Goal: Task Accomplishment & Management: Manage account settings

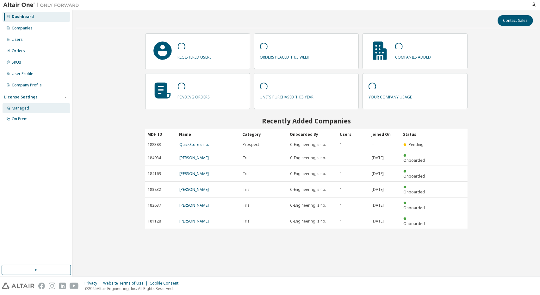
click at [20, 109] on div "Managed" at bounding box center [20, 108] width 17 height 5
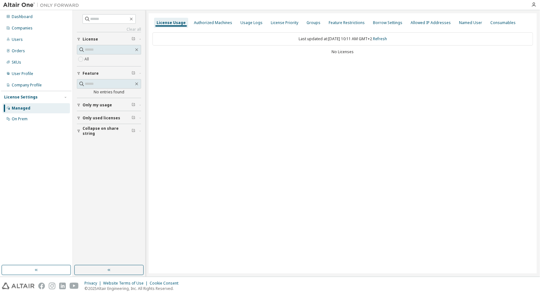
click at [27, 114] on div "On Prem" at bounding box center [36, 119] width 67 height 10
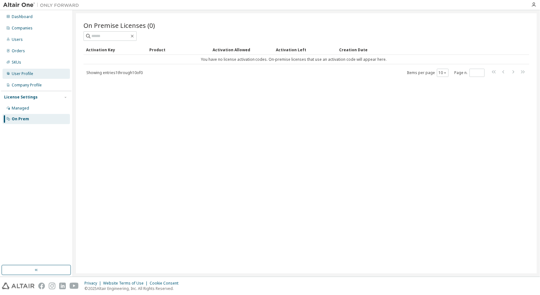
click at [23, 75] on div "User Profile" at bounding box center [23, 73] width 22 height 5
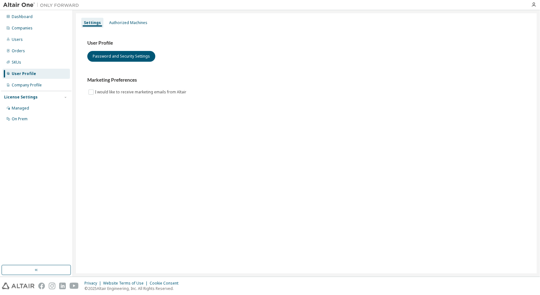
click at [118, 13] on div "Settings Authorized Machines User Profile Password and Security Settings Market…" at bounding box center [306, 143] width 467 height 266
click at [119, 19] on div "Authorized Machines" at bounding box center [128, 23] width 43 height 10
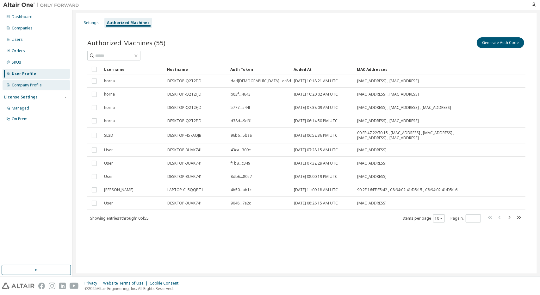
click at [23, 85] on div "Company Profile" at bounding box center [27, 85] width 30 height 5
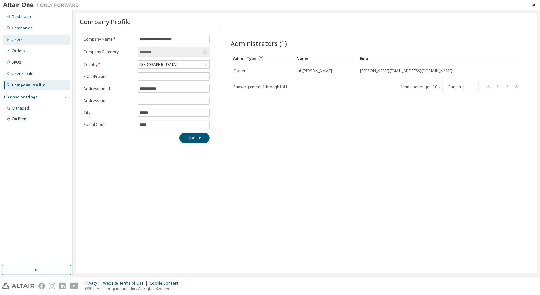
click at [29, 41] on div "Users" at bounding box center [36, 39] width 67 height 10
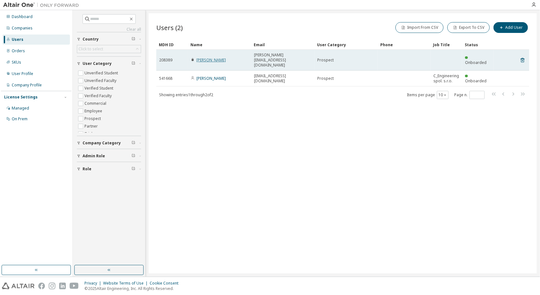
click at [215, 57] on link "Jan Rusnacko" at bounding box center [210, 59] width 29 height 5
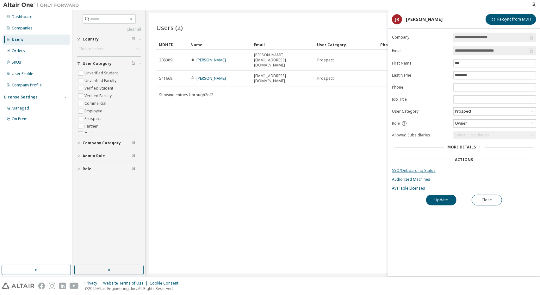
click at [430, 169] on link "SSO/Onboarding Status" at bounding box center [464, 170] width 144 height 5
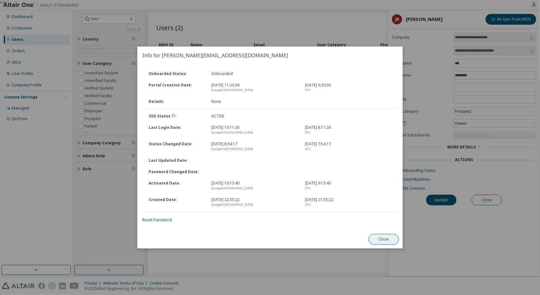
click at [396, 241] on button "Close" at bounding box center [383, 239] width 30 height 11
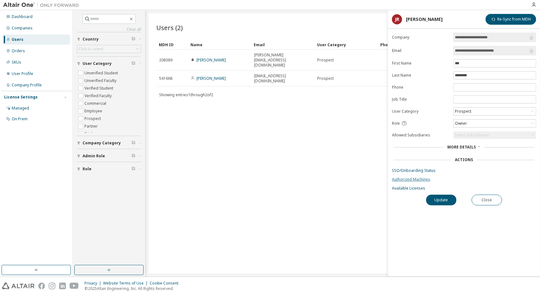
click at [416, 177] on link "Authorized Machines" at bounding box center [464, 179] width 144 height 5
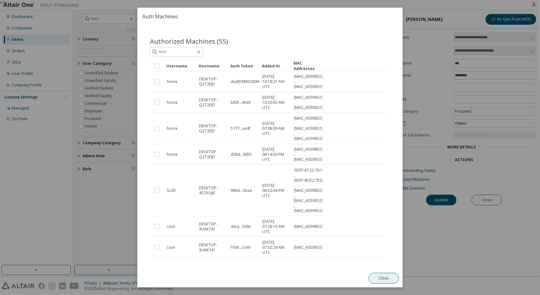
click at [390, 276] on button "Close" at bounding box center [383, 278] width 30 height 11
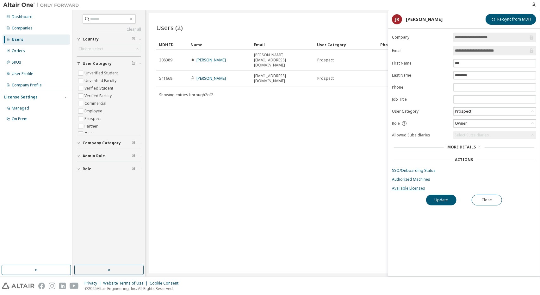
click at [410, 187] on link "Available Licenses" at bounding box center [464, 188] width 144 height 5
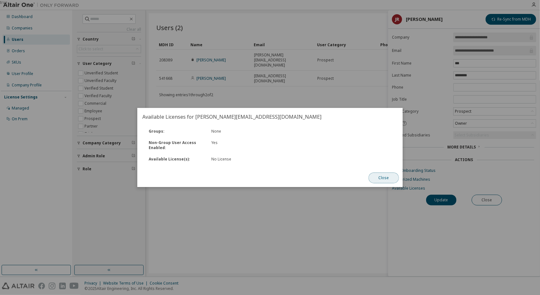
click at [379, 179] on button "Close" at bounding box center [383, 177] width 30 height 11
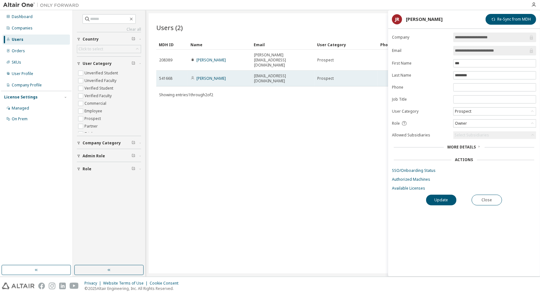
click at [227, 76] on div "Michaela Molitor" at bounding box center [220, 78] width 58 height 5
click at [240, 76] on div "Michaela Molitor" at bounding box center [220, 78] width 58 height 5
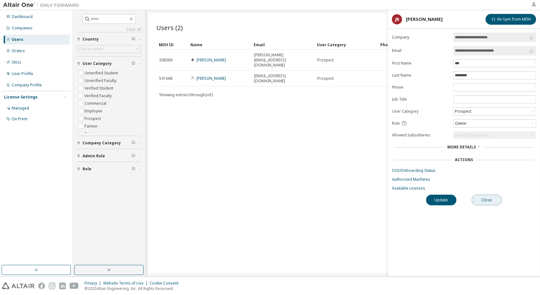
click at [492, 197] on button "Close" at bounding box center [487, 200] width 30 height 11
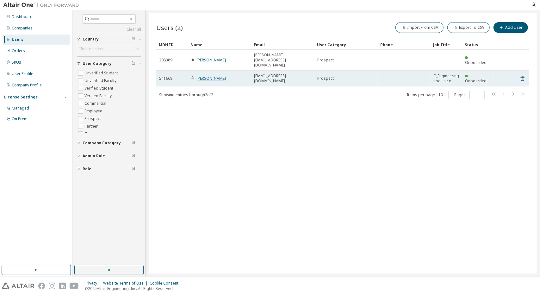
click at [213, 76] on link "Michaela Molitor" at bounding box center [210, 78] width 29 height 5
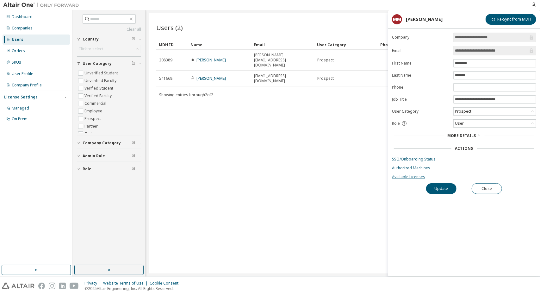
click at [412, 175] on link "Available Licenses" at bounding box center [464, 176] width 144 height 5
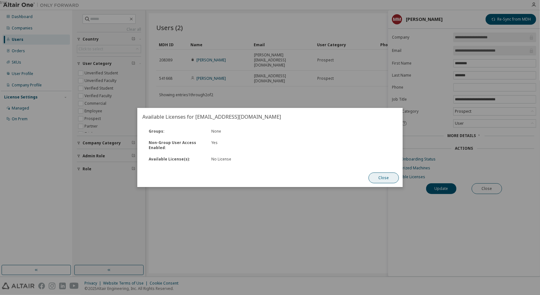
click at [385, 178] on button "Close" at bounding box center [383, 177] width 30 height 11
